Goal: Contribute content

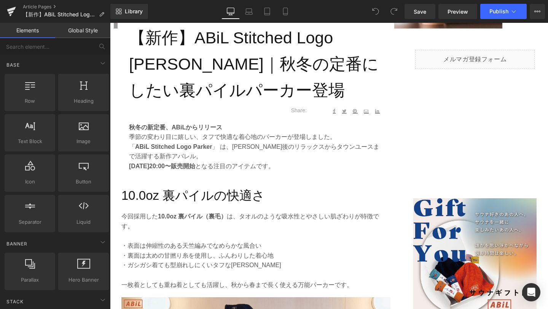
scroll to position [296, 0]
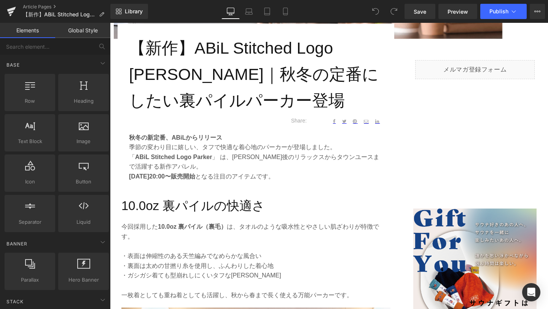
click at [256, 104] on h1 "【新作】ABiL Stitched Logo [PERSON_NAME]｜秋冬の定番にしたい裏パイルパーカー登場" at bounding box center [256, 74] width 254 height 78
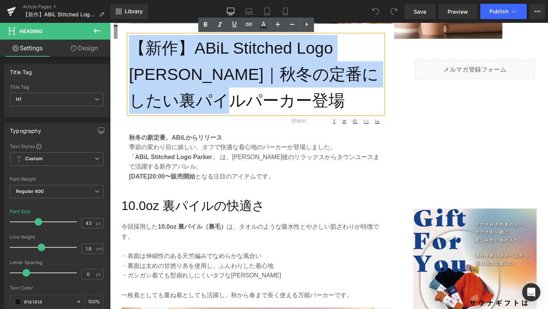
drag, startPoint x: 263, startPoint y: 102, endPoint x: 136, endPoint y: 49, distance: 137.6
click at [136, 49] on h1 "【新作】ABiL Stitched Logo [PERSON_NAME]｜秋冬の定番にしたい裏パイルパーカー登場" at bounding box center [256, 74] width 254 height 78
copy h1 "【新作】ABiL Stitched Logo [PERSON_NAME]｜秋冬の定番にしたい裏パイルパーカー登場"
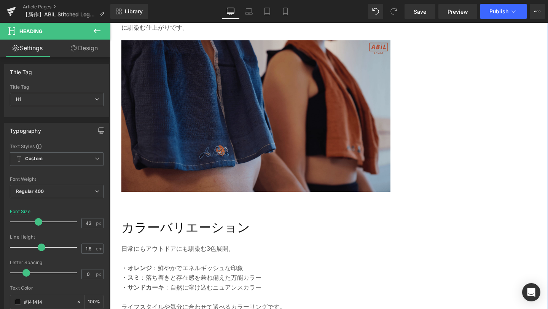
scroll to position [864, 0]
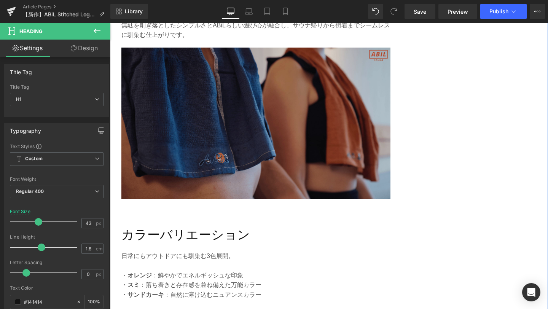
click at [234, 135] on img at bounding box center [255, 123] width 269 height 151
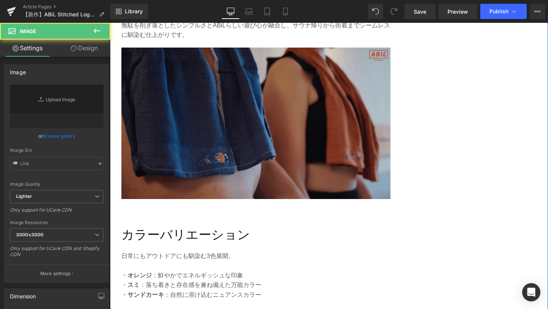
type input "[URL][DOMAIN_NAME]"
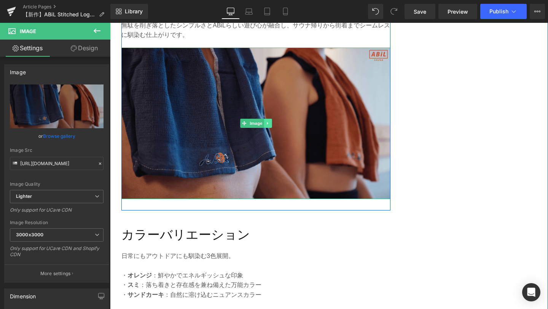
click at [268, 121] on icon at bounding box center [268, 123] width 4 height 5
click at [264, 121] on icon at bounding box center [264, 123] width 4 height 4
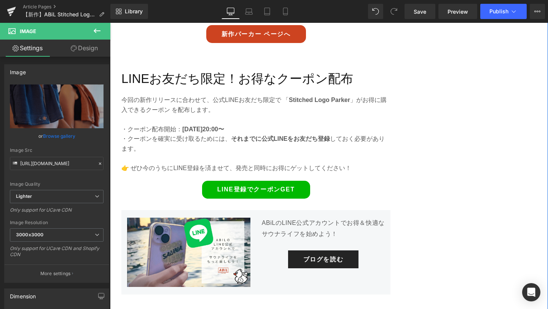
scroll to position [1779, 0]
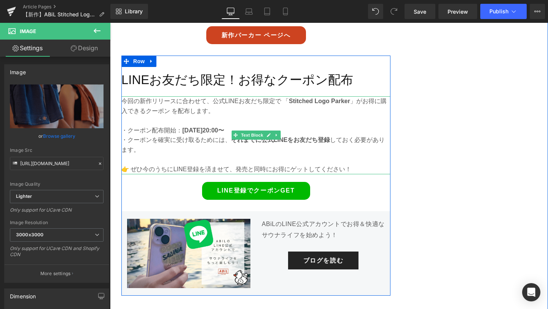
click at [311, 98] on strong "Stitched Logo Parker" at bounding box center [319, 101] width 61 height 6
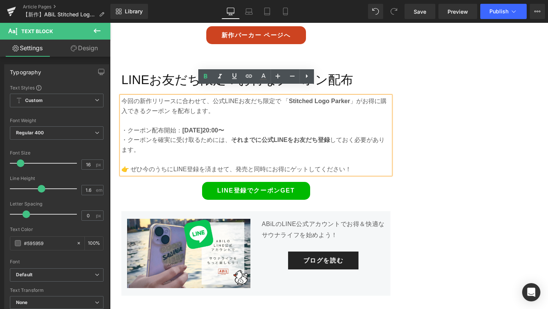
click at [313, 98] on strong "Stitched Logo Parker" at bounding box center [319, 101] width 61 height 6
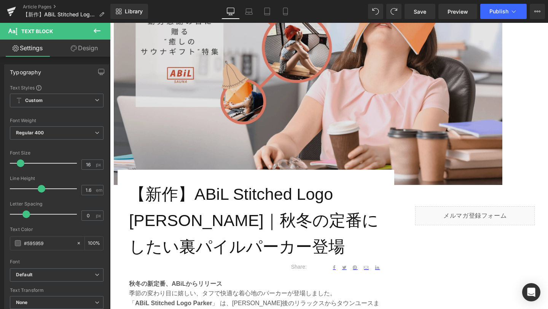
scroll to position [135, 0]
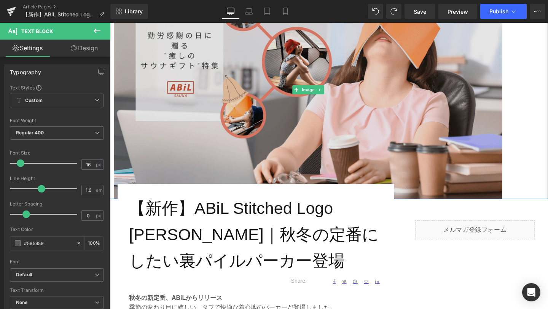
click at [229, 113] on img at bounding box center [308, 90] width 389 height 218
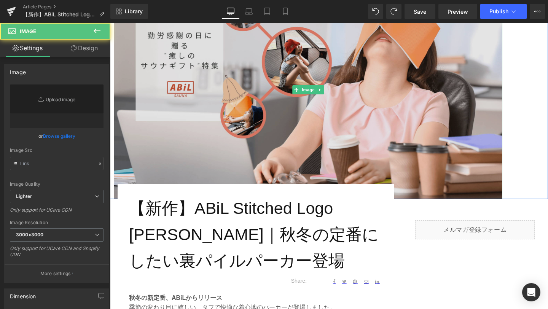
type input "[URL][DOMAIN_NAME]"
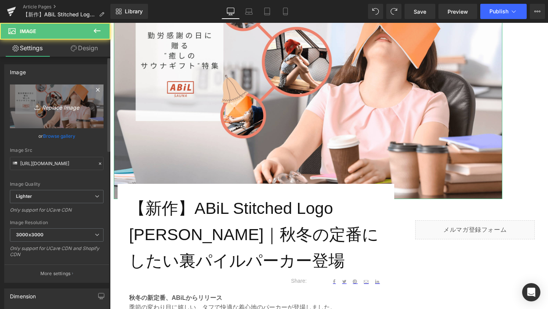
click at [56, 108] on icon "Replace Image" at bounding box center [56, 107] width 61 height 10
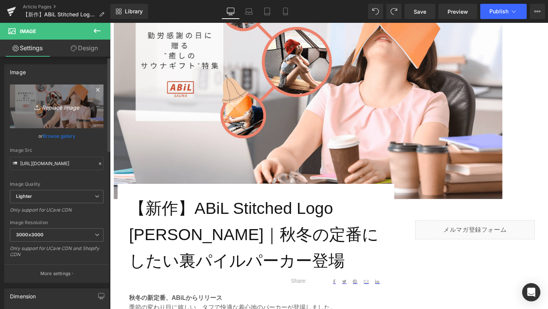
type input "C:\fakepath\1-min.png"
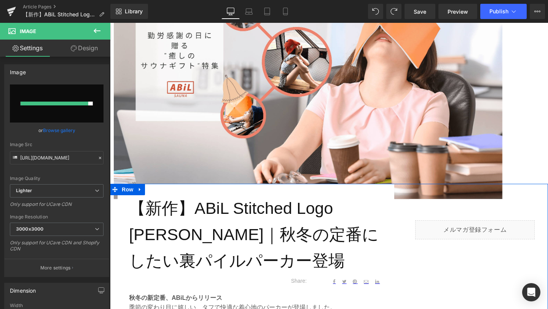
type input "[URL][DOMAIN_NAME]"
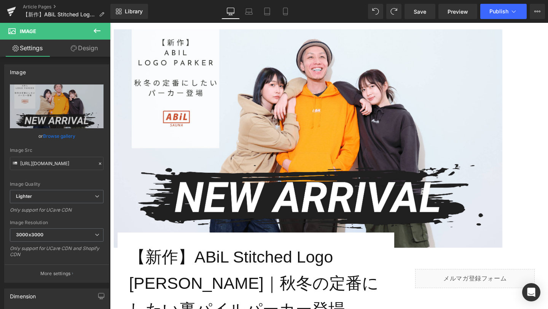
scroll to position [84, 0]
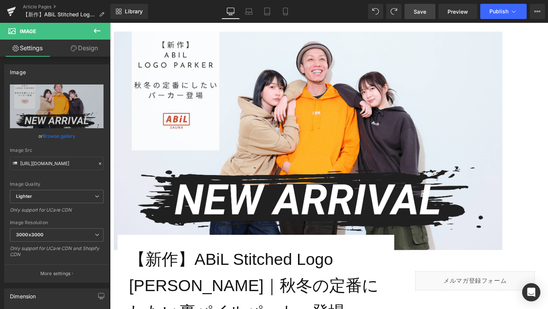
click at [417, 15] on span "Save" at bounding box center [420, 12] width 13 height 8
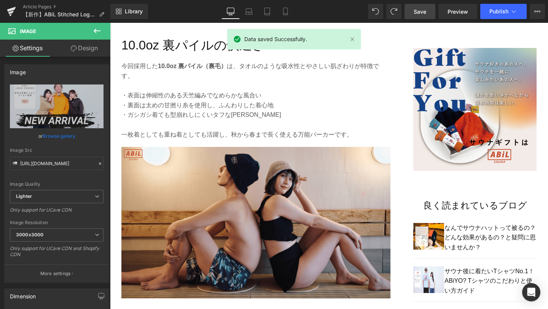
scroll to position [472, 0]
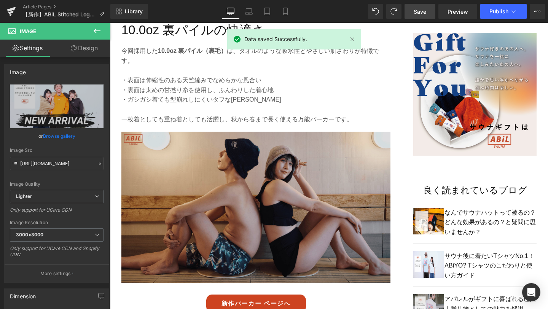
click at [315, 230] on img at bounding box center [255, 213] width 269 height 163
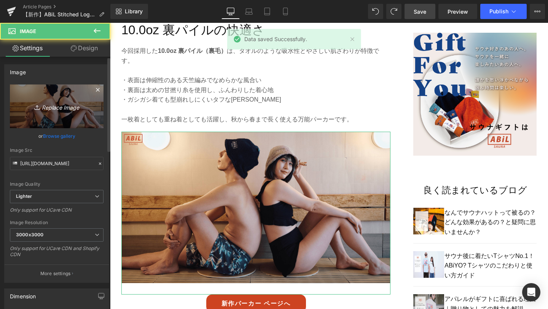
click at [65, 105] on icon "Replace Image" at bounding box center [56, 107] width 61 height 10
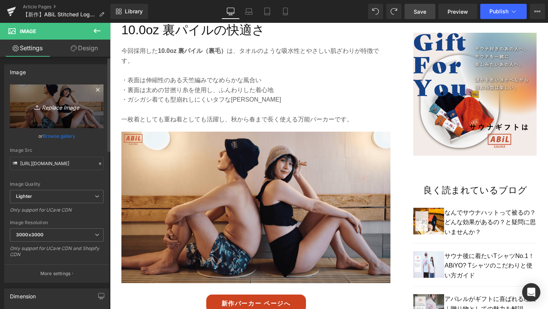
type input "C:\fakepath\2-min.png"
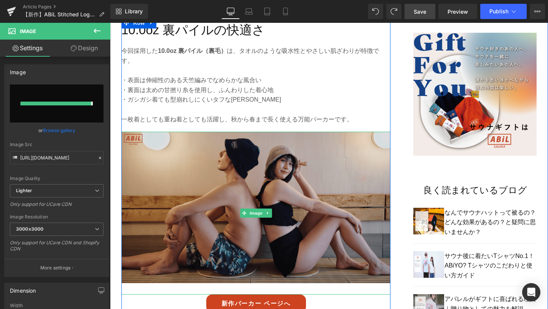
type input "[URL][DOMAIN_NAME]"
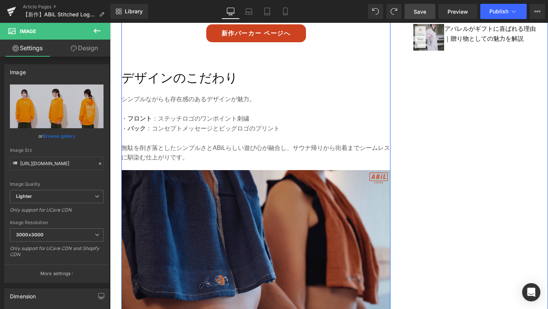
scroll to position [744, 0]
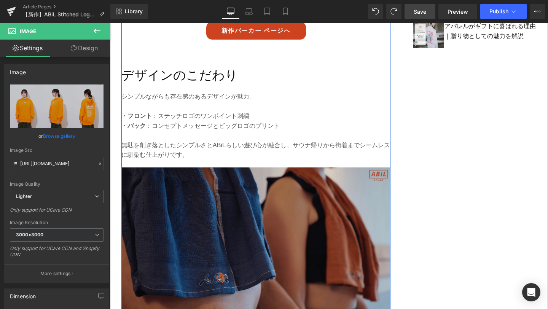
click at [325, 242] on img at bounding box center [255, 242] width 269 height 151
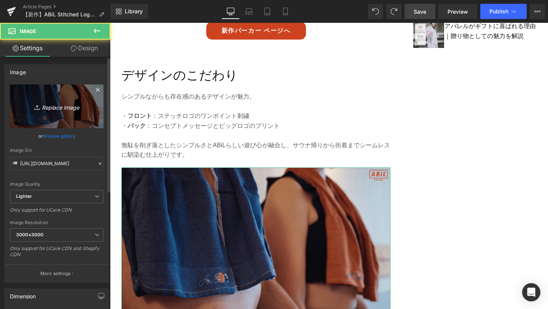
click at [62, 108] on icon "Replace Image" at bounding box center [56, 107] width 61 height 10
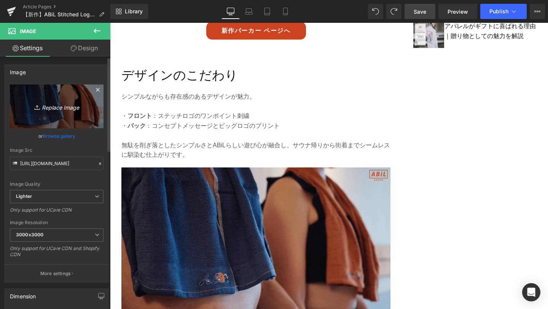
type input "C:\fakepath\3-min.png"
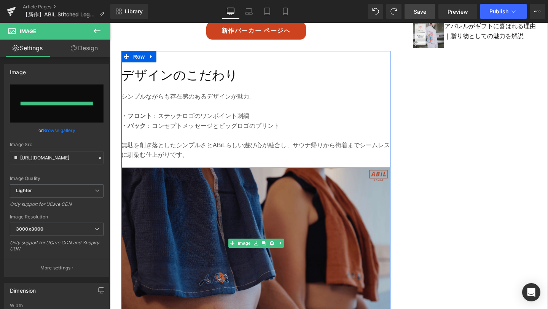
type input "[URL][DOMAIN_NAME]"
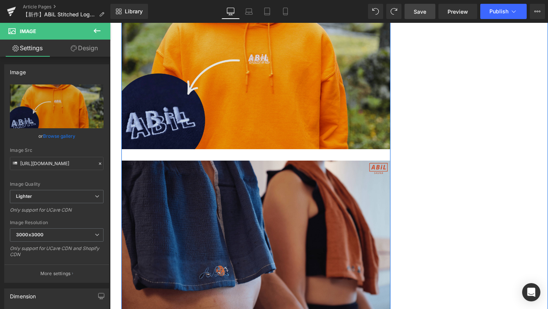
scroll to position [915, 0]
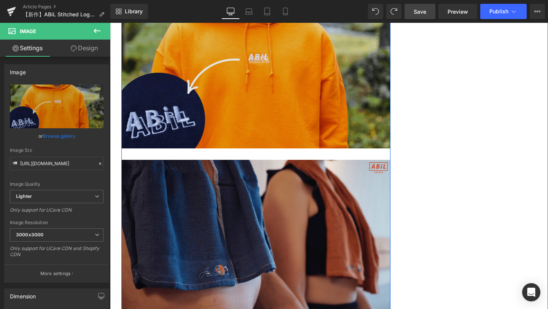
click at [303, 234] on img at bounding box center [255, 235] width 269 height 151
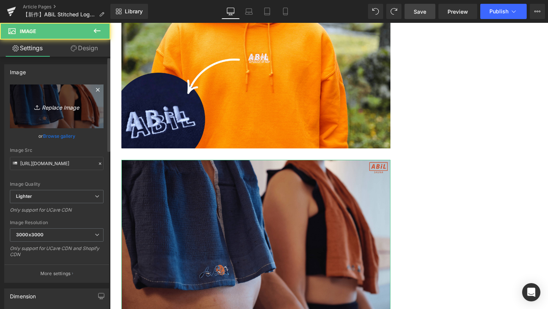
click at [58, 111] on link "Replace Image" at bounding box center [57, 106] width 94 height 44
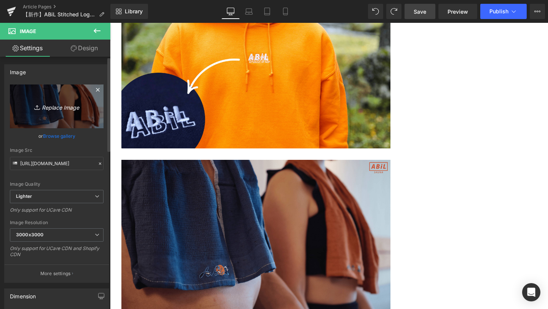
type input "C:\fakepath\4-min.png"
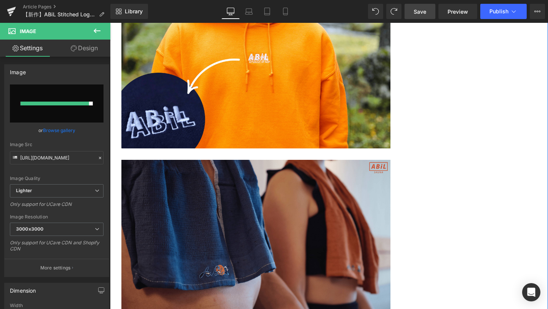
type input "[URL][DOMAIN_NAME]"
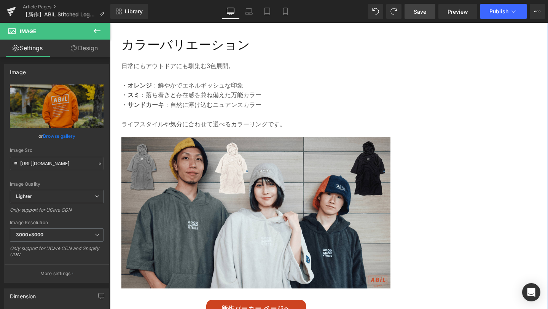
scroll to position [1228, 0]
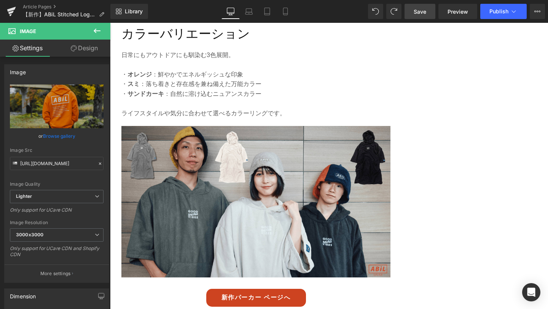
click at [424, 13] on span "Save" at bounding box center [420, 12] width 13 height 8
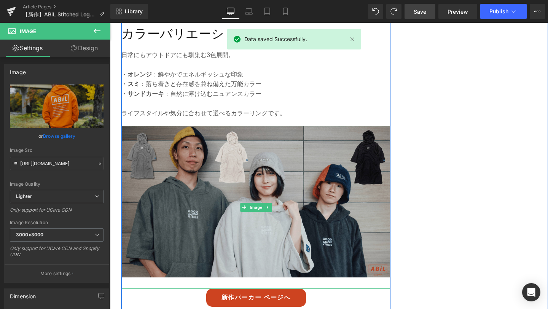
click at [256, 210] on img at bounding box center [255, 207] width 269 height 163
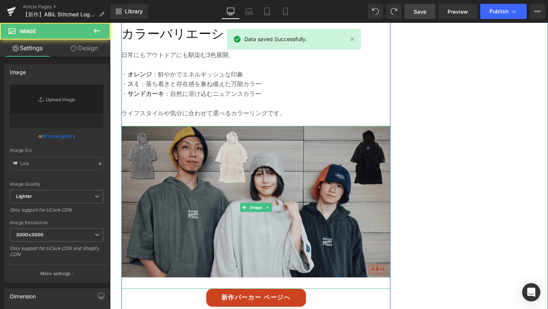
type input "[URL][DOMAIN_NAME]"
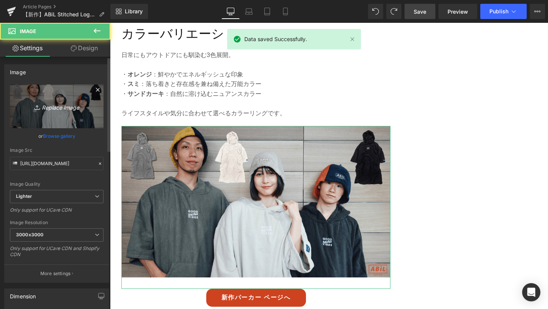
click at [60, 106] on icon "Replace Image" at bounding box center [56, 107] width 61 height 10
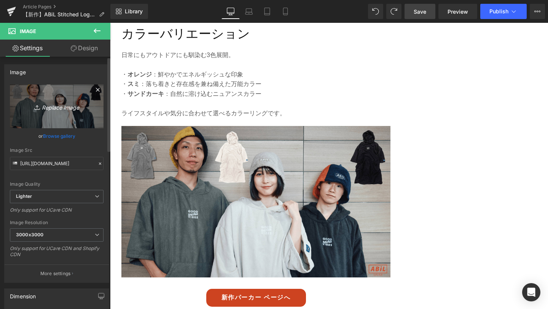
type input "C:\fakepath\5-min.png"
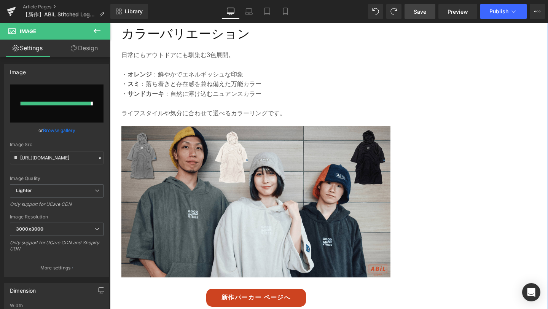
type input "[URL][DOMAIN_NAME]"
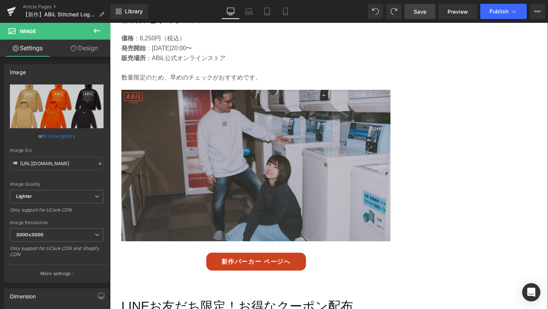
scroll to position [1550, 0]
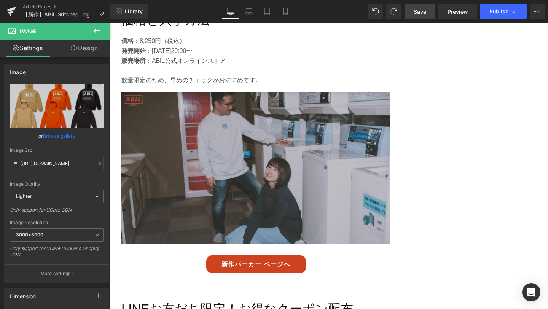
click at [312, 144] on img at bounding box center [255, 173] width 269 height 163
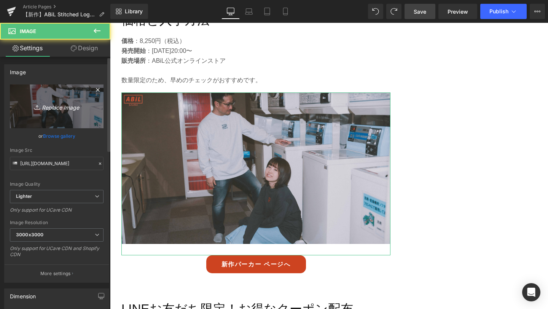
click at [64, 104] on icon "Replace Image" at bounding box center [56, 107] width 61 height 10
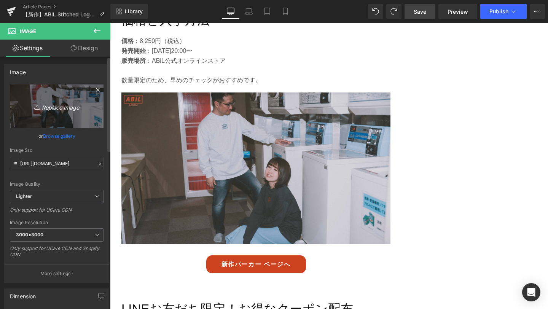
type input "C:\fakepath\6-min.png"
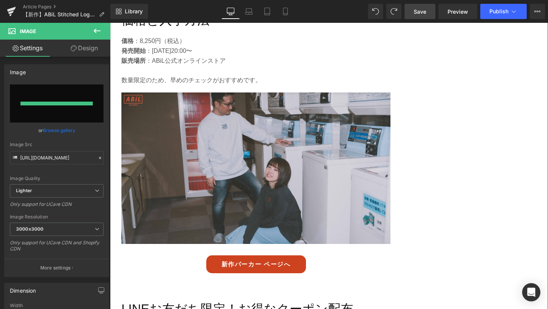
type input "[URL][DOMAIN_NAME]"
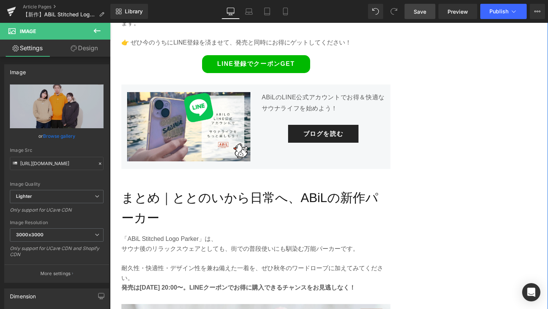
scroll to position [2022, 0]
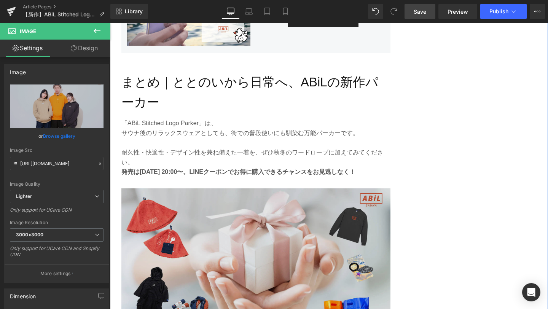
click at [304, 231] on img at bounding box center [255, 269] width 269 height 163
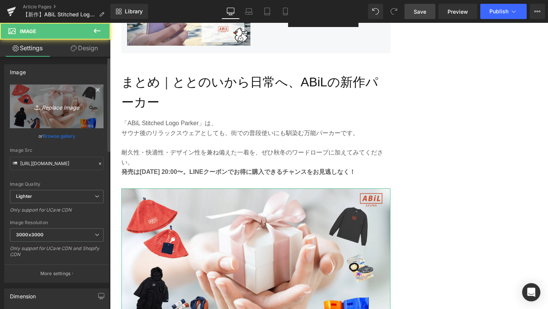
click at [64, 99] on link "Replace Image" at bounding box center [57, 106] width 94 height 44
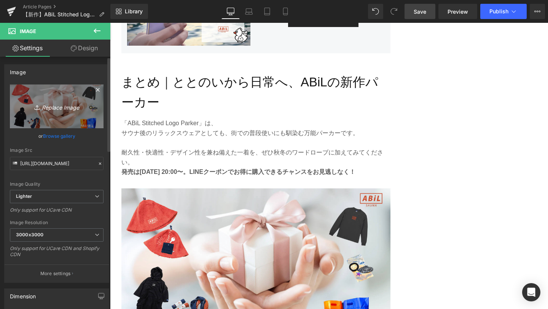
type input "C:\fakepath\7-min.png"
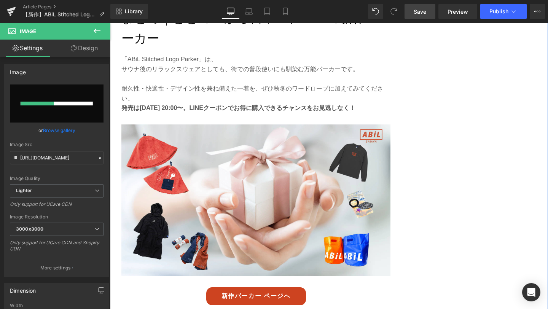
scroll to position [2098, 0]
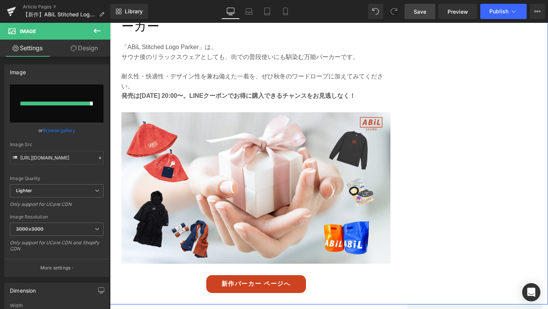
type input "[URL][DOMAIN_NAME]"
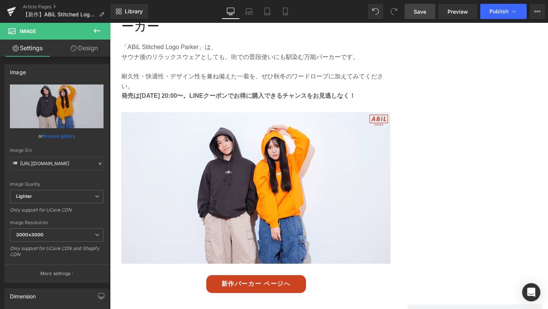
click at [419, 11] on span "Save" at bounding box center [420, 12] width 13 height 8
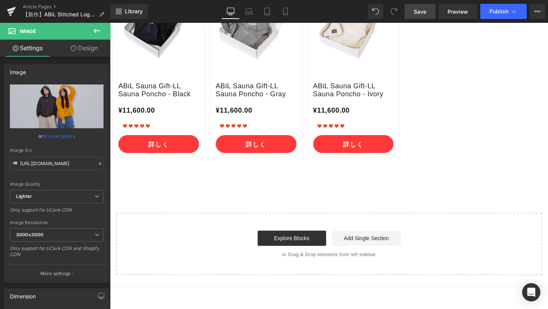
scroll to position [2719, 0]
